Goal: Information Seeking & Learning: Learn about a topic

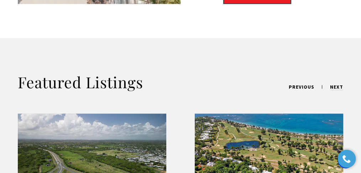
scroll to position [736, 0]
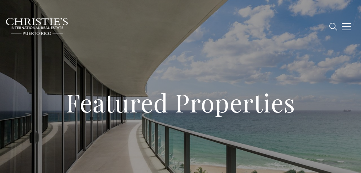
type input "**********"
type input "*********"
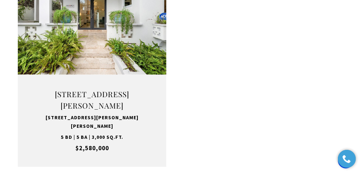
scroll to position [1330, 0]
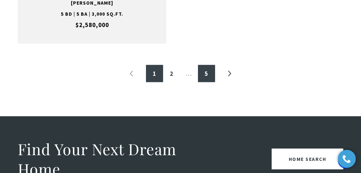
click at [211, 65] on link "5" at bounding box center [206, 73] width 17 height 17
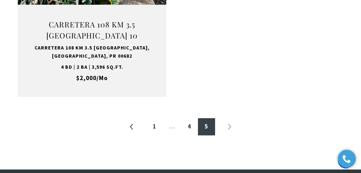
scroll to position [404, 0]
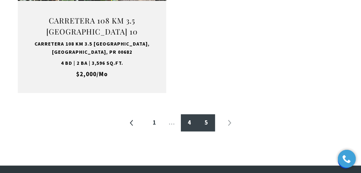
click at [185, 124] on link "4" at bounding box center [189, 122] width 17 height 17
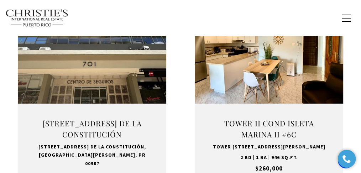
scroll to position [285, 0]
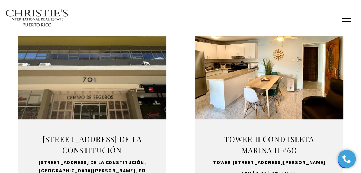
drag, startPoint x: 232, startPoint y: 75, endPoint x: 241, endPoint y: 18, distance: 57.7
click at [241, 18] on div "BUY Search Homes Dorado Beach Rio Grande Humacao Coastal San Juan Guaynabo Puer…" at bounding box center [180, 18] width 351 height 26
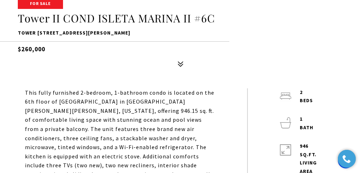
scroll to position [190, 0]
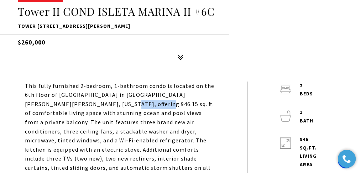
drag, startPoint x: 94, startPoint y: 104, endPoint x: 63, endPoint y: 104, distance: 31.4
copy p "946.15 sq. ft"
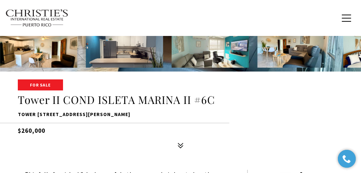
scroll to position [95, 0]
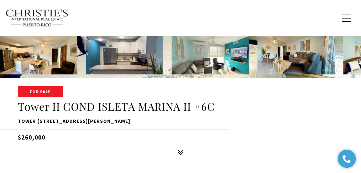
click at [282, 68] on img at bounding box center [296, 55] width 77 height 39
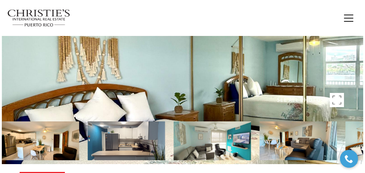
scroll to position [0, 0]
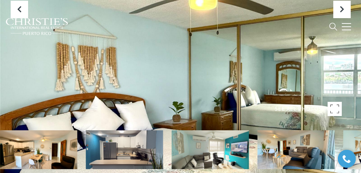
click at [338, 105] on icon at bounding box center [338, 106] width 2 height 2
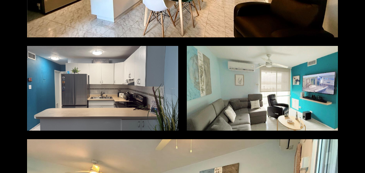
scroll to position [166, 0]
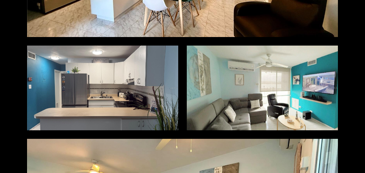
click at [234, 97] on div at bounding box center [262, 88] width 151 height 84
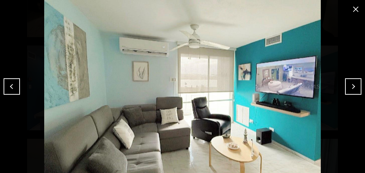
click at [356, 82] on button "Next" at bounding box center [353, 86] width 16 height 16
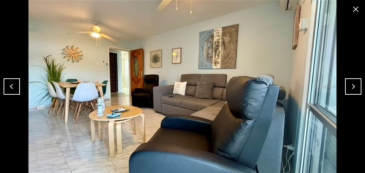
click at [355, 83] on button "Next" at bounding box center [353, 86] width 16 height 16
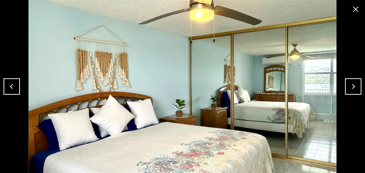
click at [355, 83] on button "Next" at bounding box center [353, 86] width 16 height 16
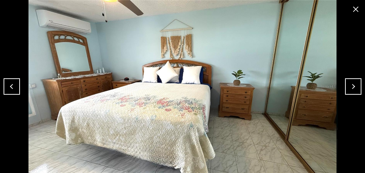
click at [355, 83] on button "Next" at bounding box center [353, 86] width 16 height 16
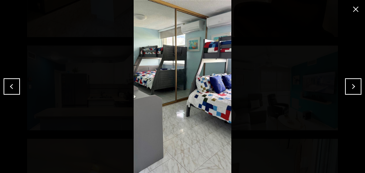
click at [355, 83] on button "Next" at bounding box center [353, 86] width 16 height 16
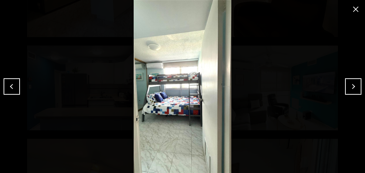
click at [355, 83] on button "Next" at bounding box center [353, 86] width 16 height 16
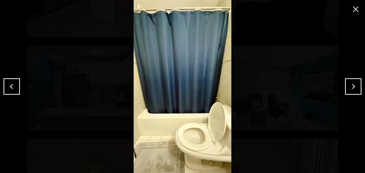
click at [355, 83] on button "Next" at bounding box center [353, 86] width 16 height 16
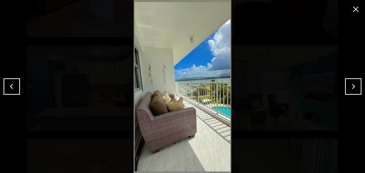
click at [355, 83] on button "Next" at bounding box center [353, 86] width 16 height 16
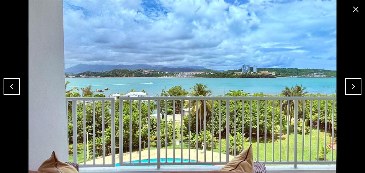
click at [355, 83] on button "Next" at bounding box center [353, 86] width 16 height 16
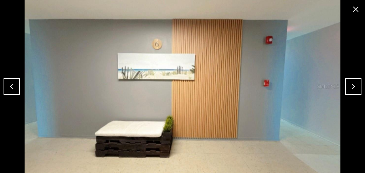
click at [355, 83] on button "Next" at bounding box center [353, 86] width 16 height 16
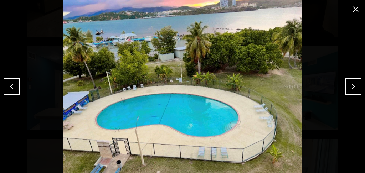
click at [355, 83] on button "Next" at bounding box center [353, 86] width 16 height 16
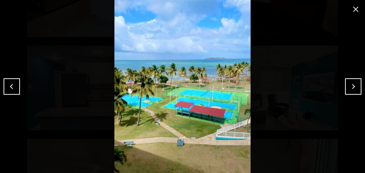
click at [355, 83] on button "Next" at bounding box center [353, 86] width 16 height 16
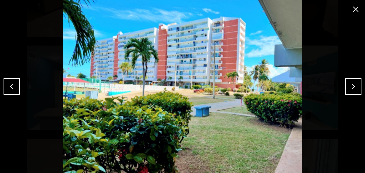
click at [355, 83] on button "Next" at bounding box center [353, 86] width 16 height 16
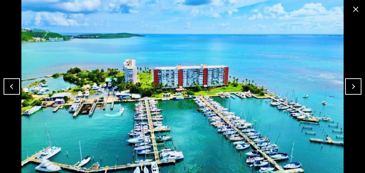
click at [355, 83] on button "Next" at bounding box center [353, 86] width 16 height 16
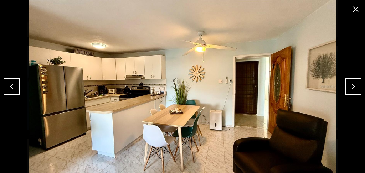
click at [355, 83] on button "Next" at bounding box center [353, 86] width 16 height 16
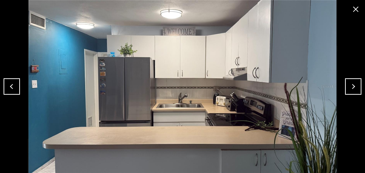
click at [12, 90] on button "Previous" at bounding box center [12, 86] width 16 height 16
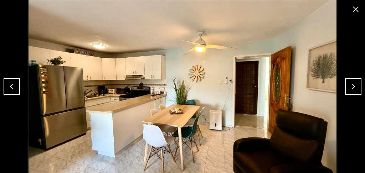
click at [358, 88] on button "Next" at bounding box center [353, 86] width 16 height 16
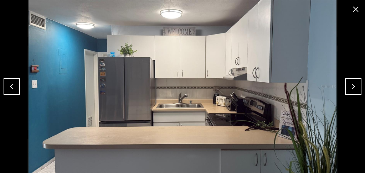
click at [358, 88] on button "Next" at bounding box center [353, 86] width 16 height 16
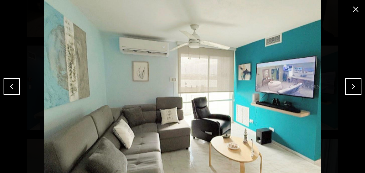
click at [358, 88] on button "Next" at bounding box center [353, 86] width 16 height 16
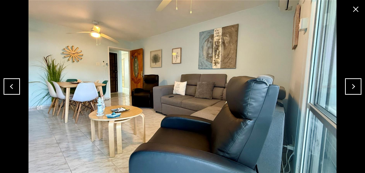
click at [352, 6] on button "close modal" at bounding box center [355, 9] width 11 height 11
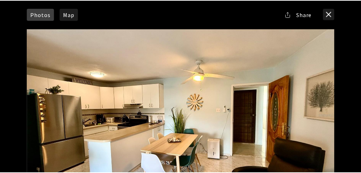
scroll to position [0, 0]
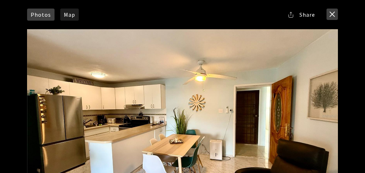
click at [333, 11] on button "close modal" at bounding box center [331, 14] width 11 height 11
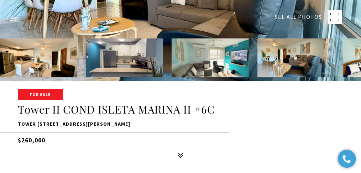
scroll to position [95, 0]
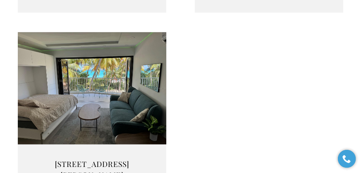
scroll to position [1235, 0]
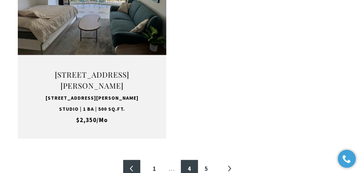
click at [132, 160] on link "«" at bounding box center [131, 168] width 17 height 17
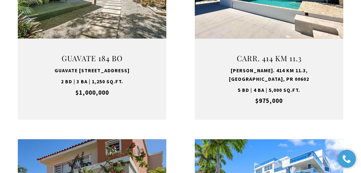
scroll to position [665, 0]
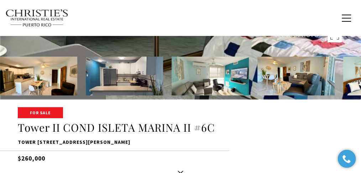
scroll to position [95, 0]
